Goal: Task Accomplishment & Management: Use online tool/utility

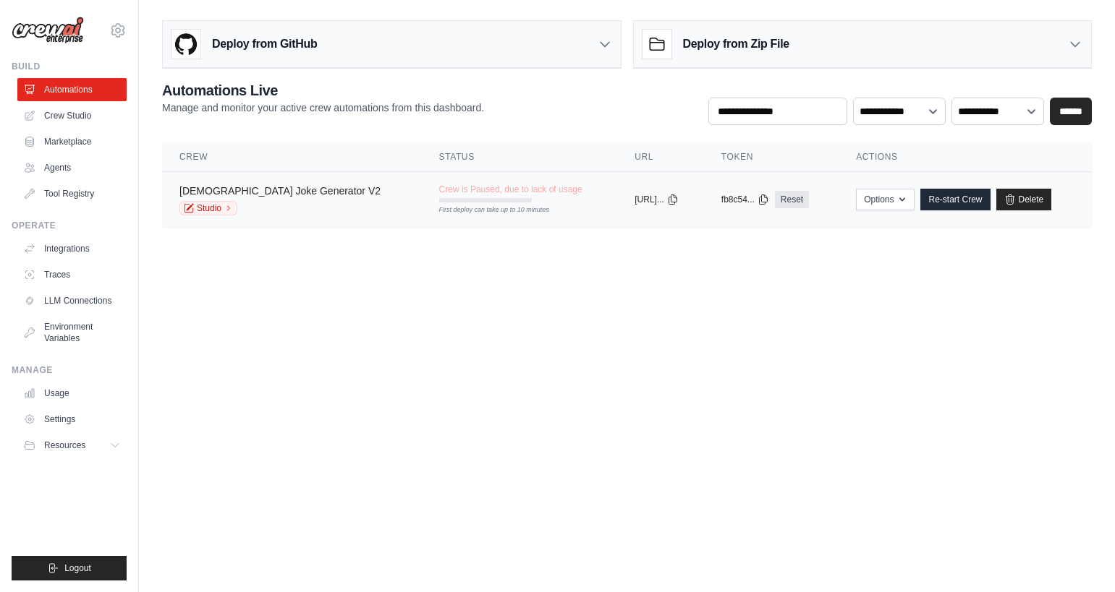
click at [271, 197] on link "[DEMOGRAPHIC_DATA] Joke Generator V2" at bounding box center [279, 191] width 201 height 12
